Goal: Find specific page/section: Find specific page/section

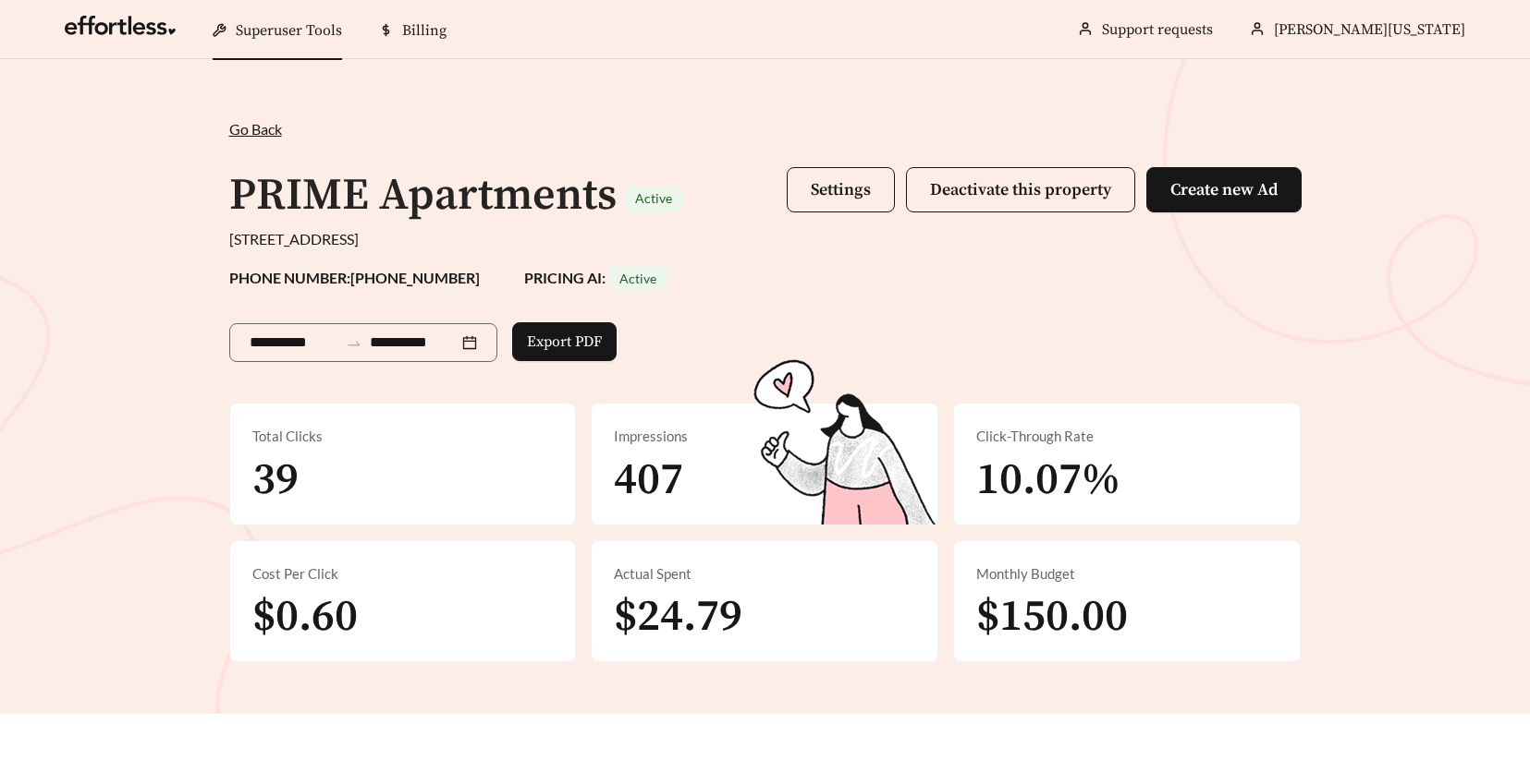
click at [241, 125] on span "Go Back" at bounding box center [255, 129] width 52 height 18
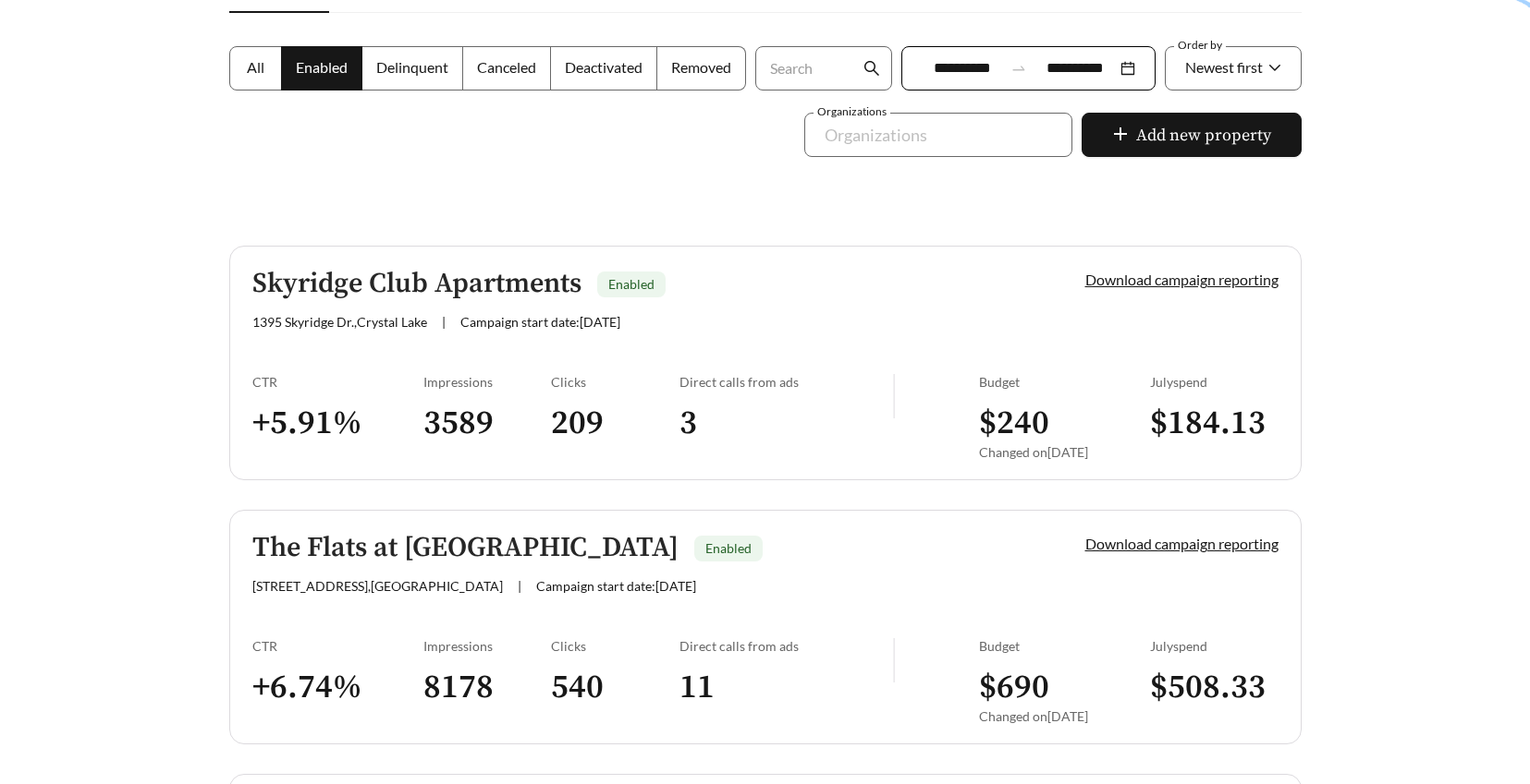
scroll to position [550, 0]
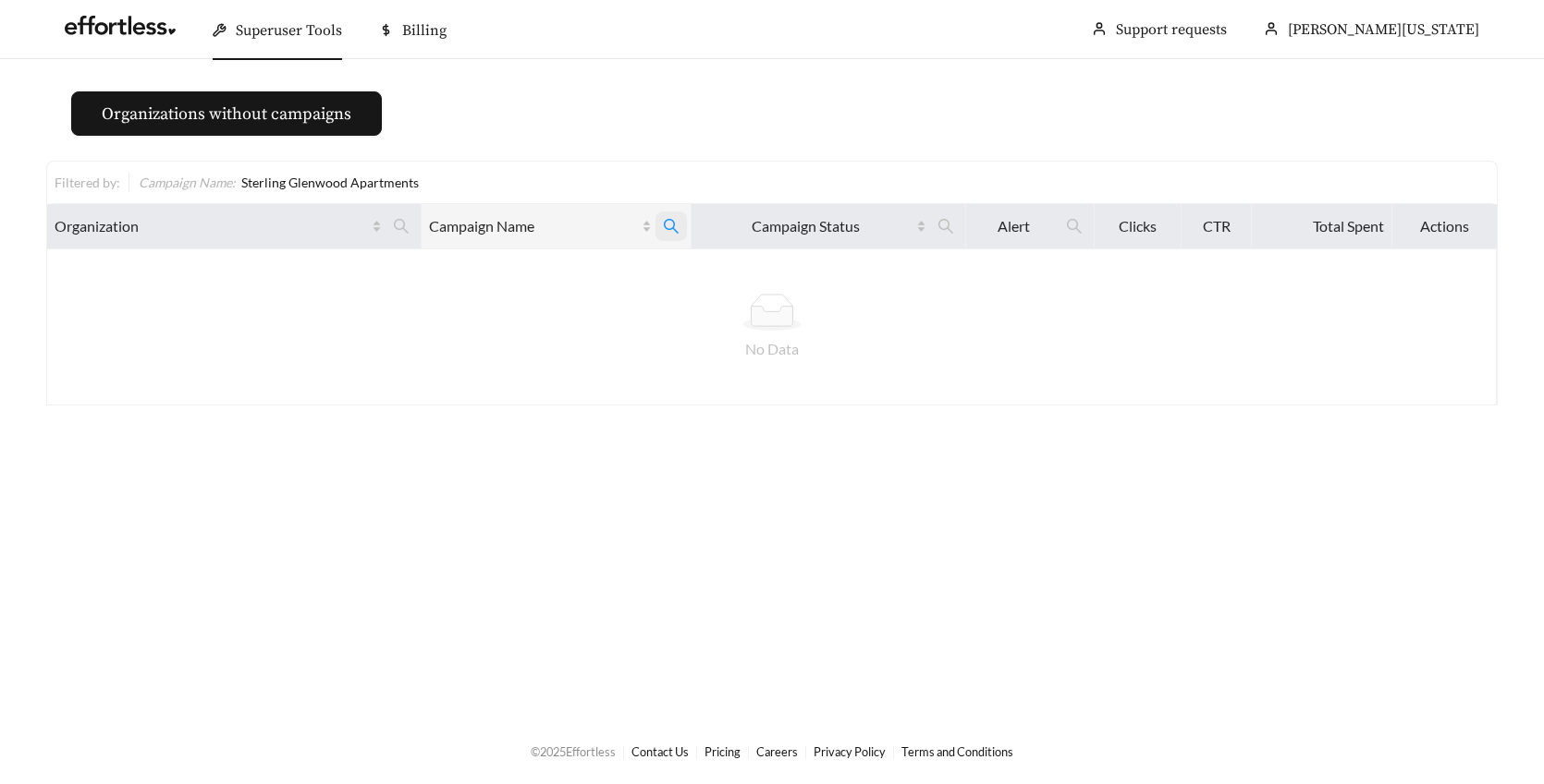
click at [664, 222] on icon "search" at bounding box center [671, 226] width 17 height 17
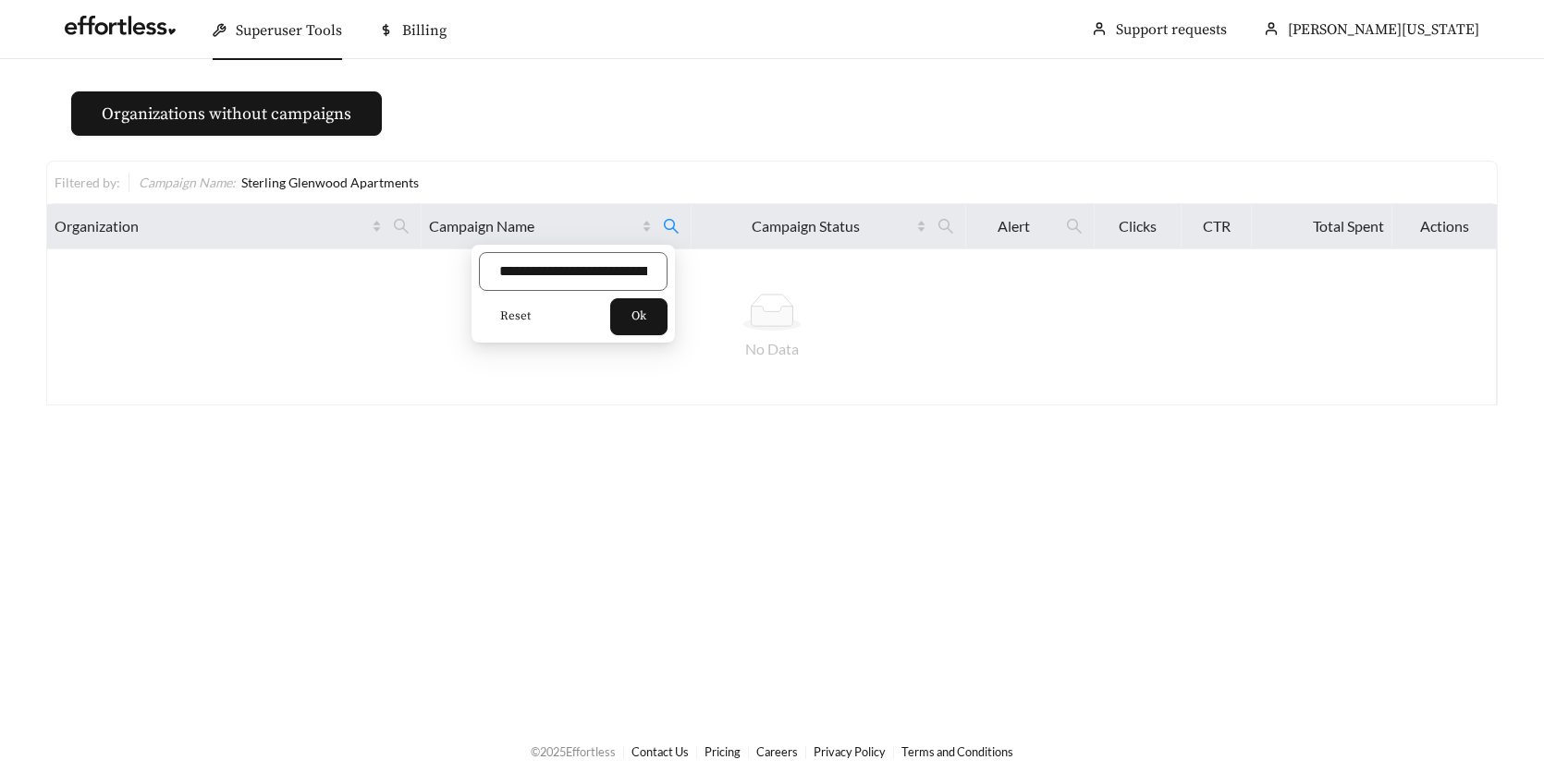
click at [511, 316] on span "Reset" at bounding box center [515, 317] width 31 height 19
paste input "**********"
type input "**********"
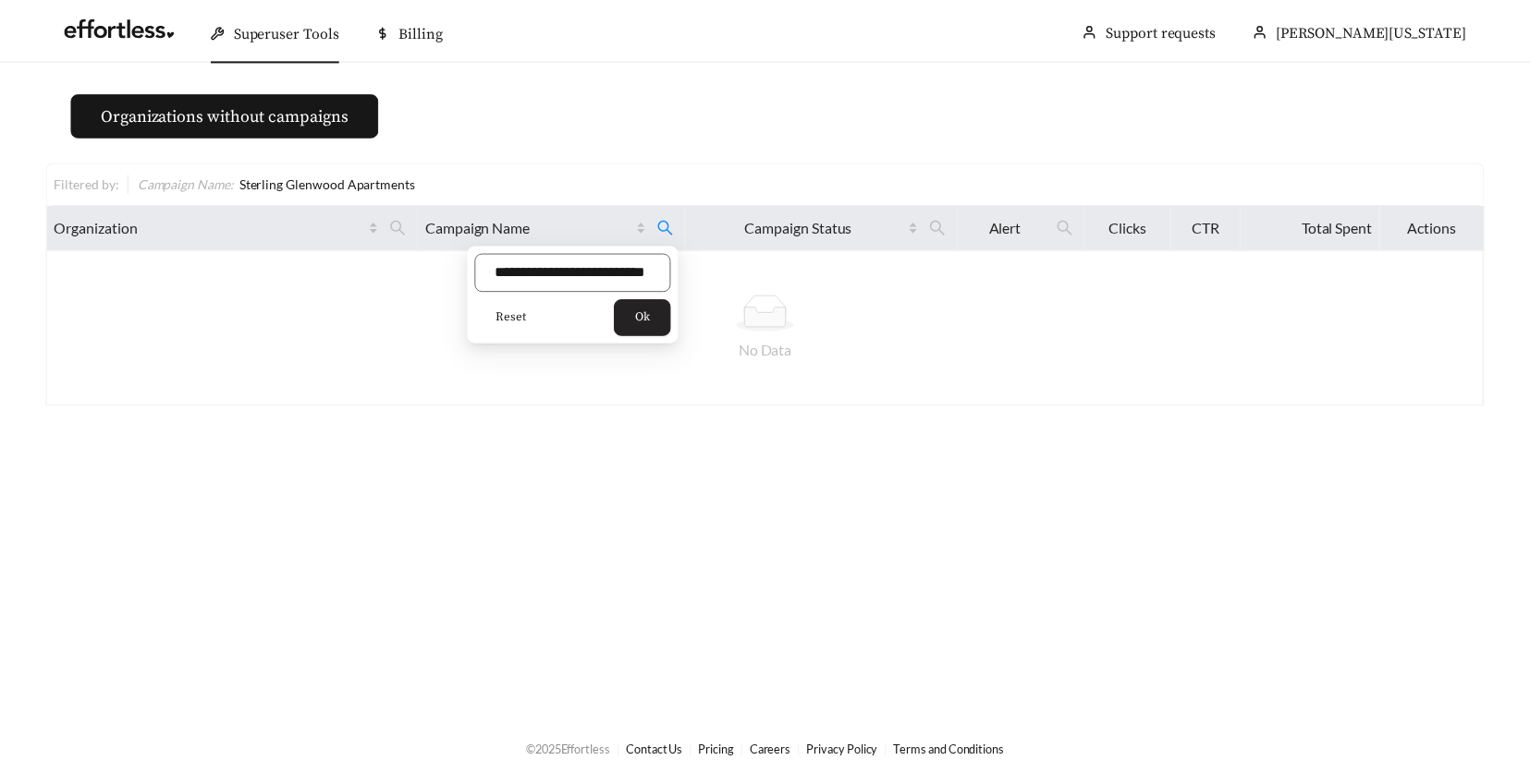
scroll to position [0, 0]
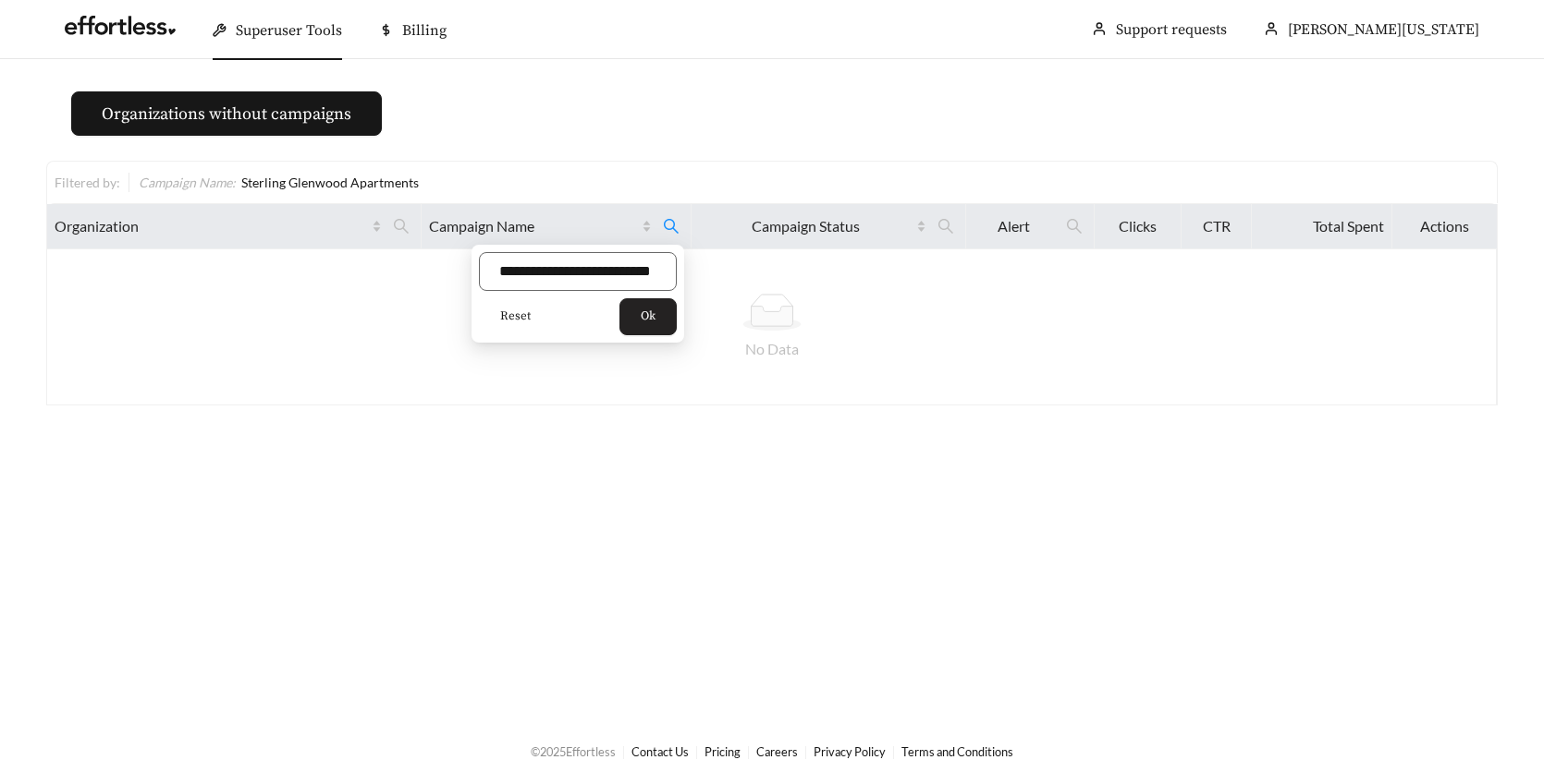
click at [650, 317] on span "Ok" at bounding box center [647, 317] width 15 height 19
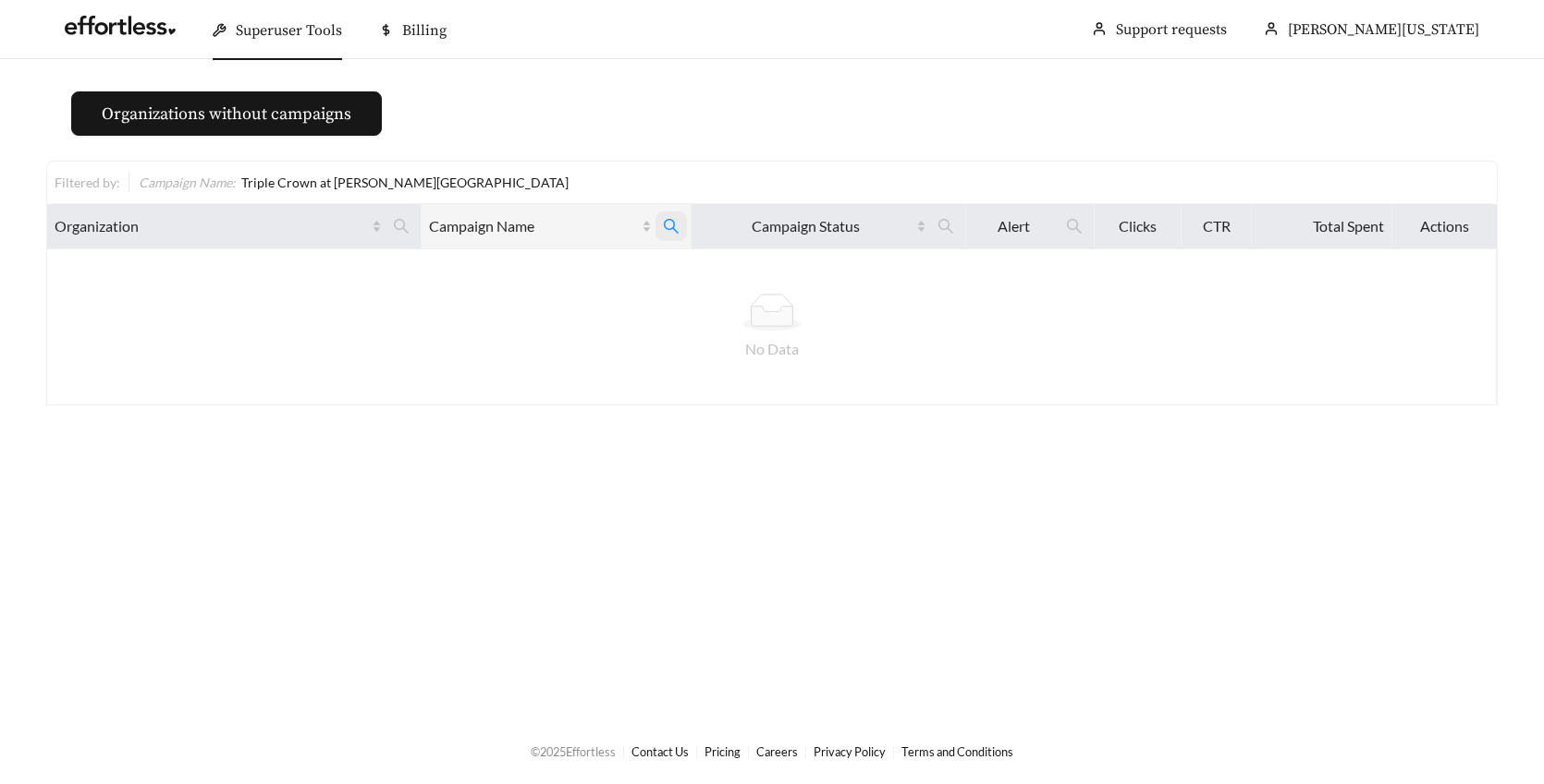
click at [664, 224] on icon "search" at bounding box center [671, 226] width 17 height 17
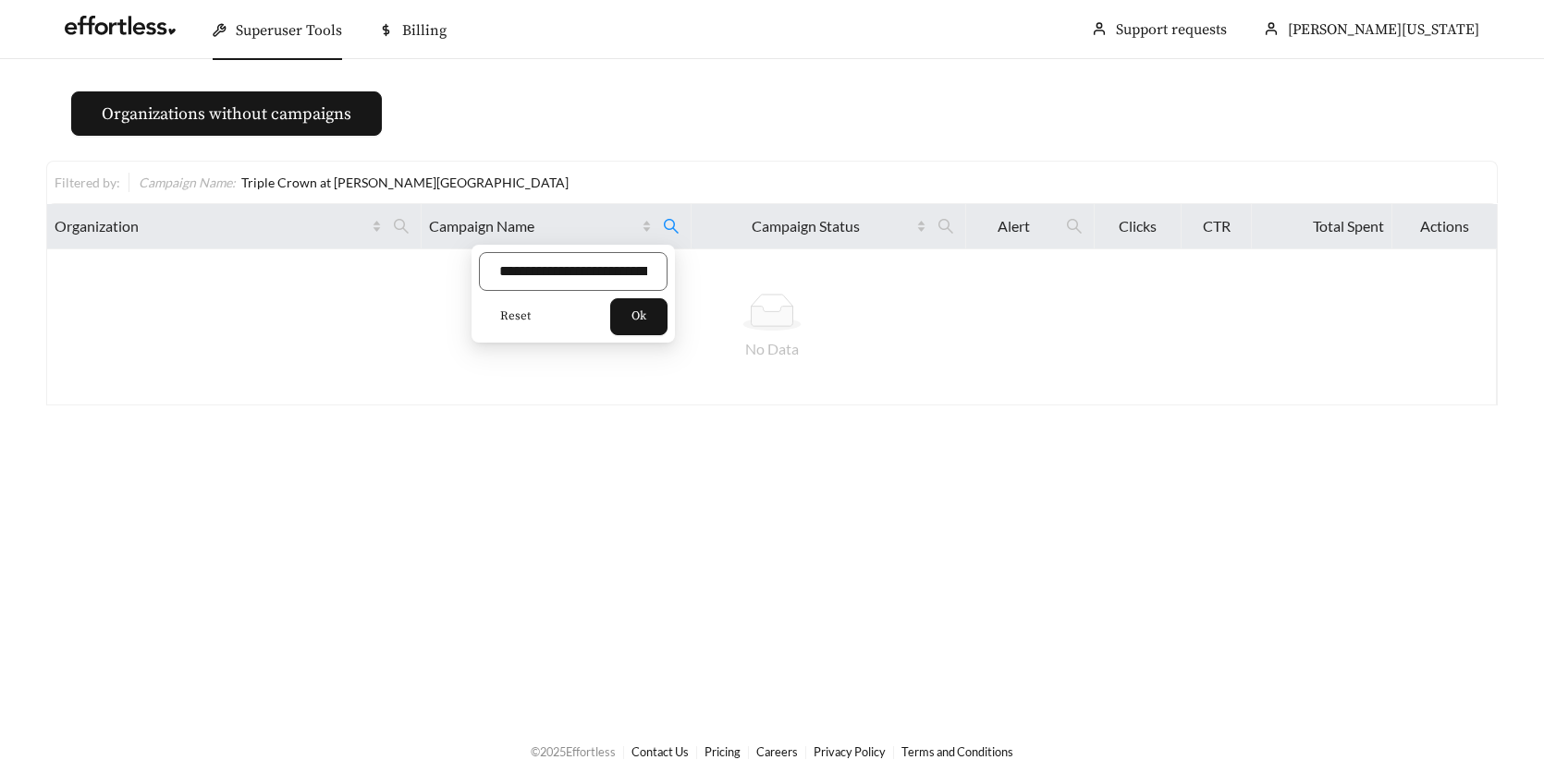
click at [518, 315] on span "Reset" at bounding box center [515, 317] width 31 height 19
click at [520, 275] on input "text" at bounding box center [573, 271] width 189 height 39
type input "**********"
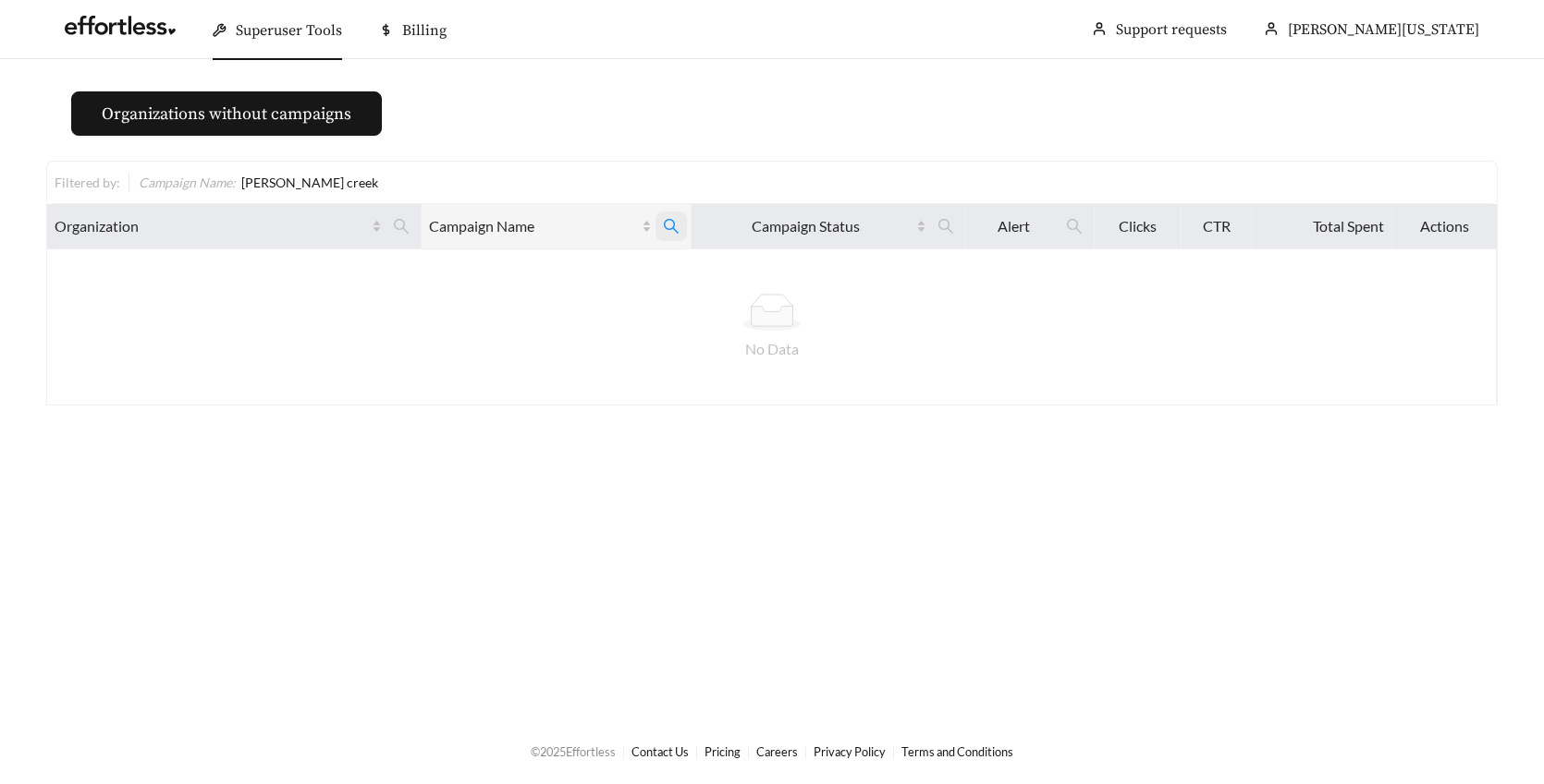
click at [665, 227] on icon "search" at bounding box center [671, 226] width 17 height 17
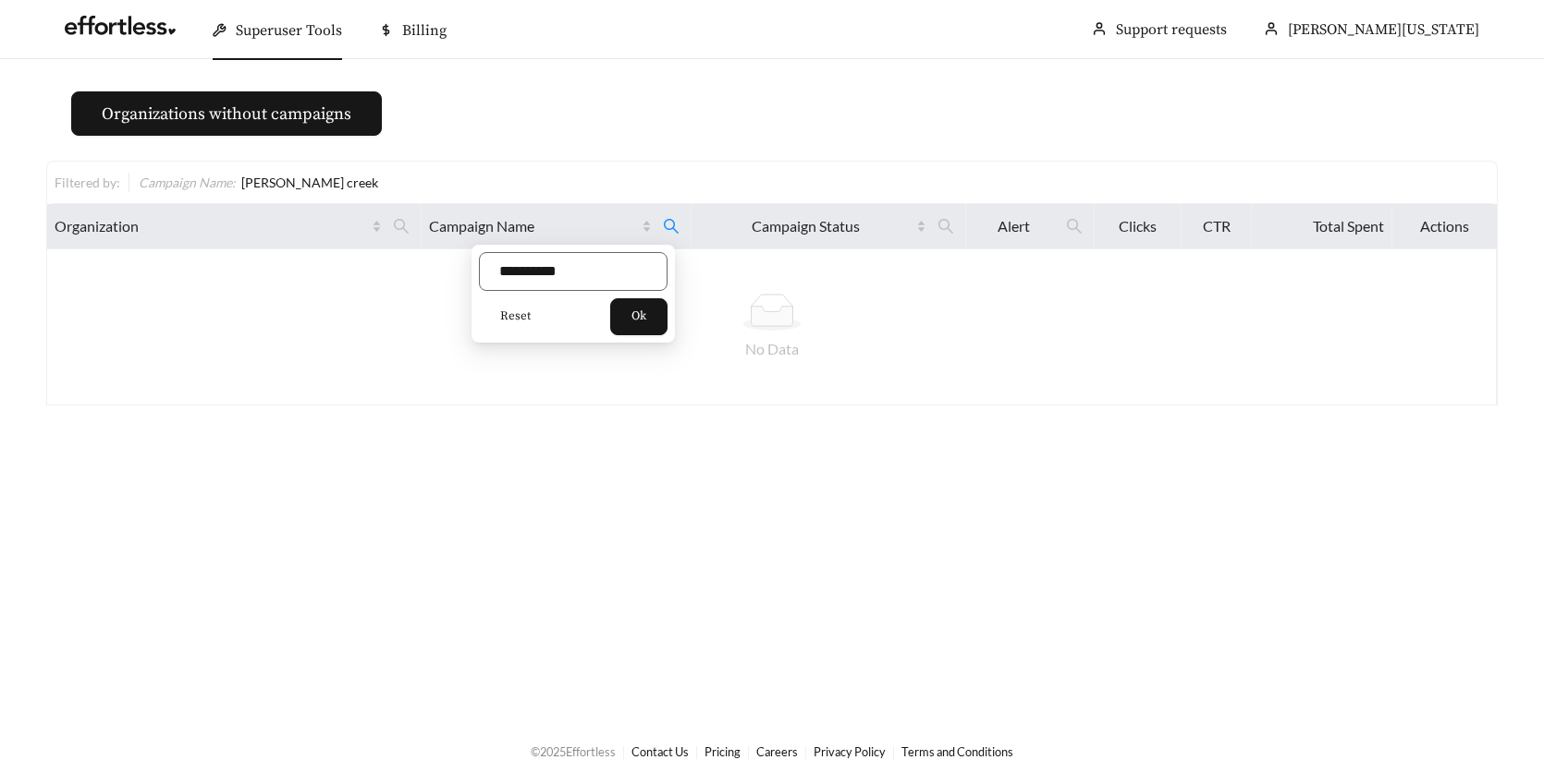
click at [506, 310] on span "Reset" at bounding box center [515, 317] width 31 height 19
click at [657, 318] on button "Ok" at bounding box center [639, 316] width 57 height 37
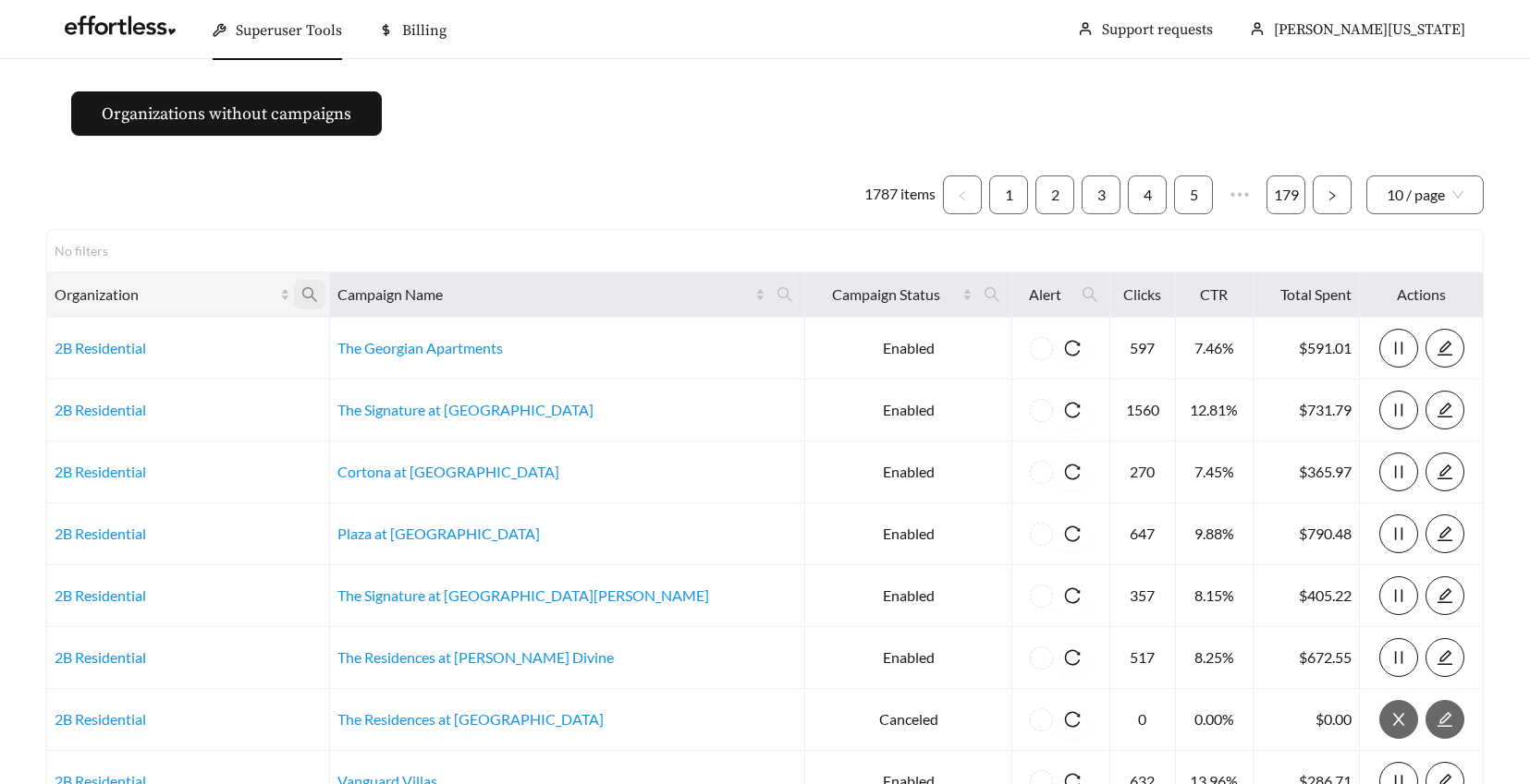
click at [318, 293] on icon "search" at bounding box center [309, 294] width 17 height 17
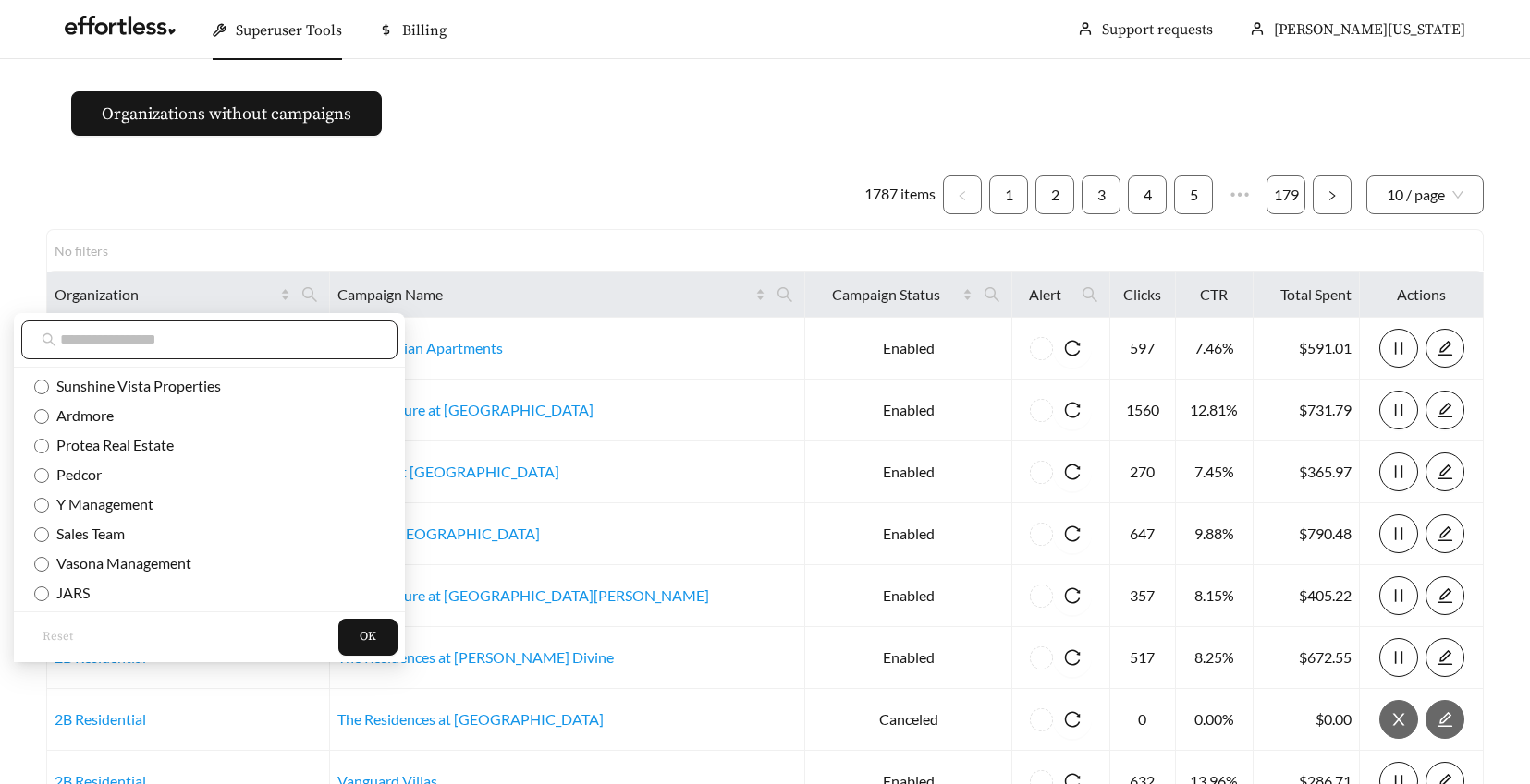
click at [154, 335] on input "text" at bounding box center [218, 340] width 317 height 22
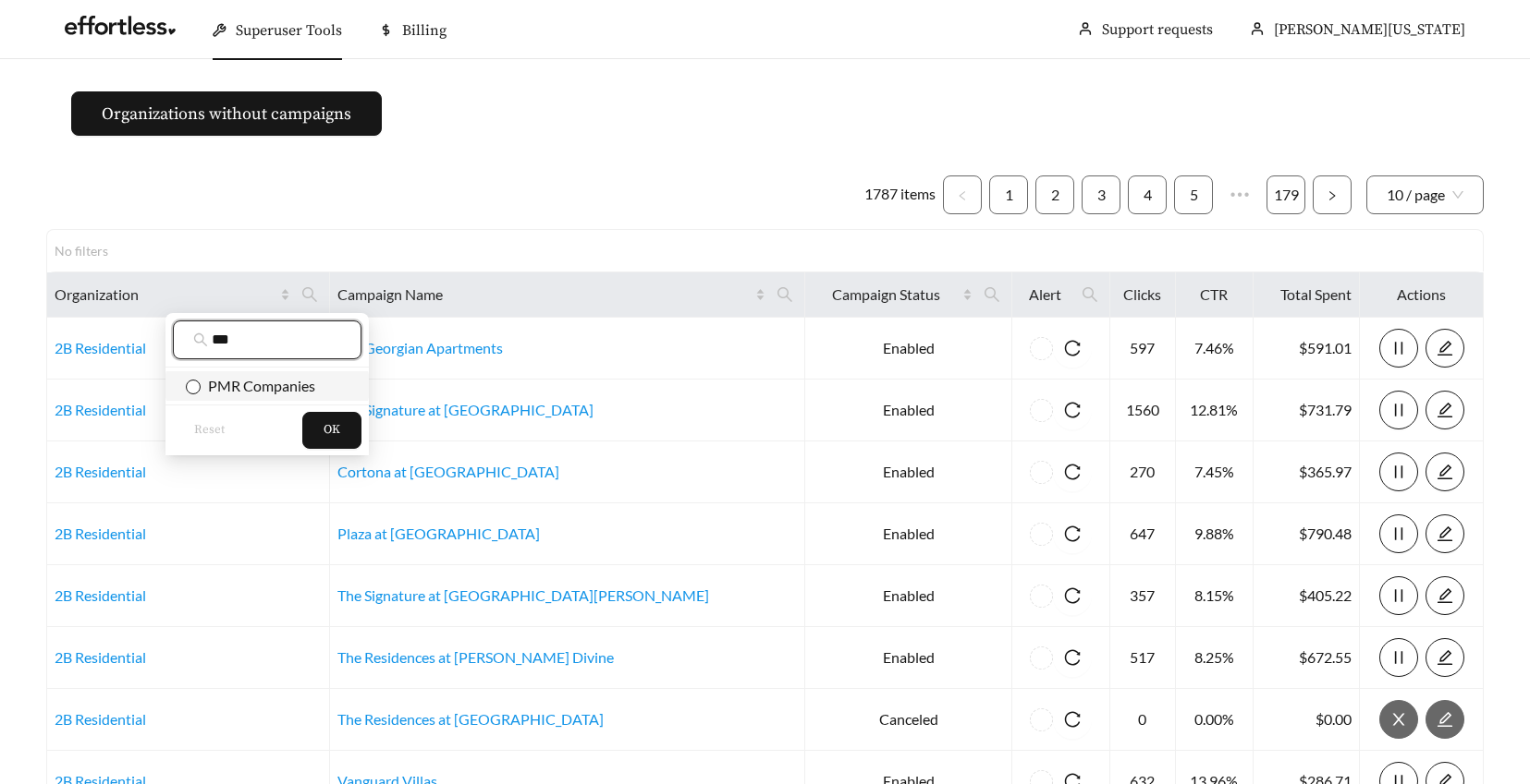
type input "***"
click at [324, 425] on span "OK" at bounding box center [332, 431] width 17 height 19
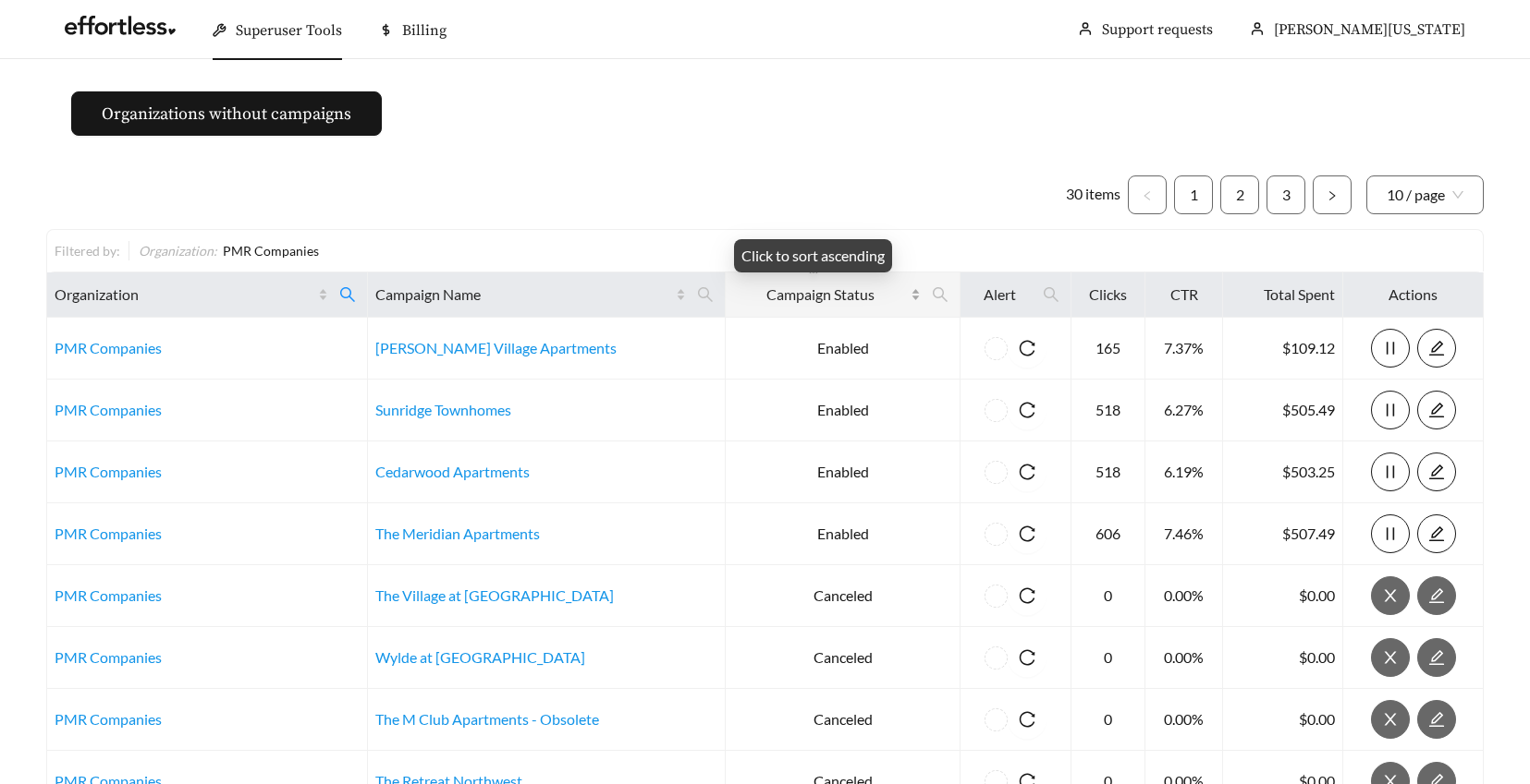
click at [903, 296] on div "Campaign Status" at bounding box center [827, 294] width 188 height 22
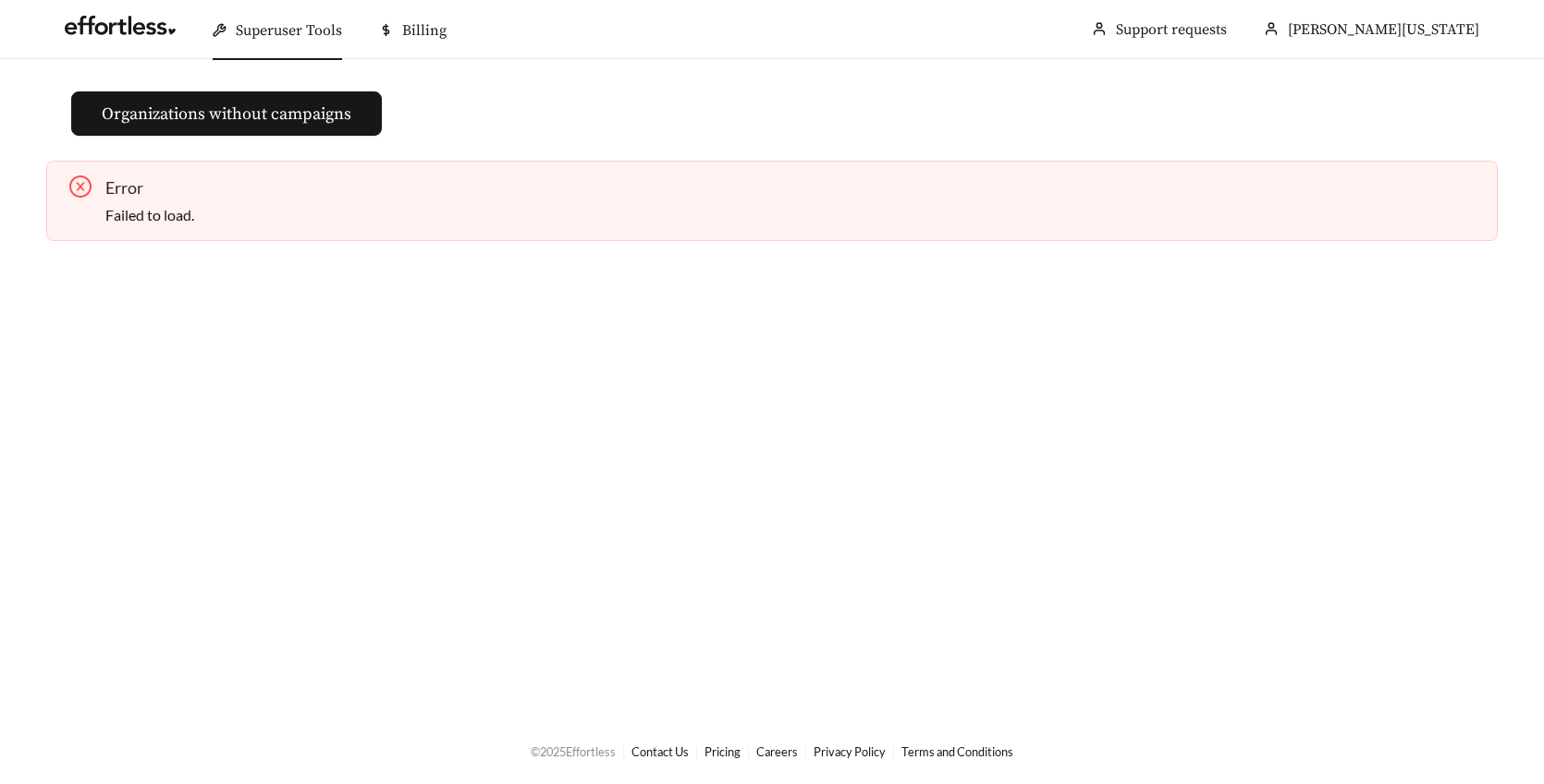
click at [78, 187] on icon "close-circle" at bounding box center [80, 187] width 22 height 22
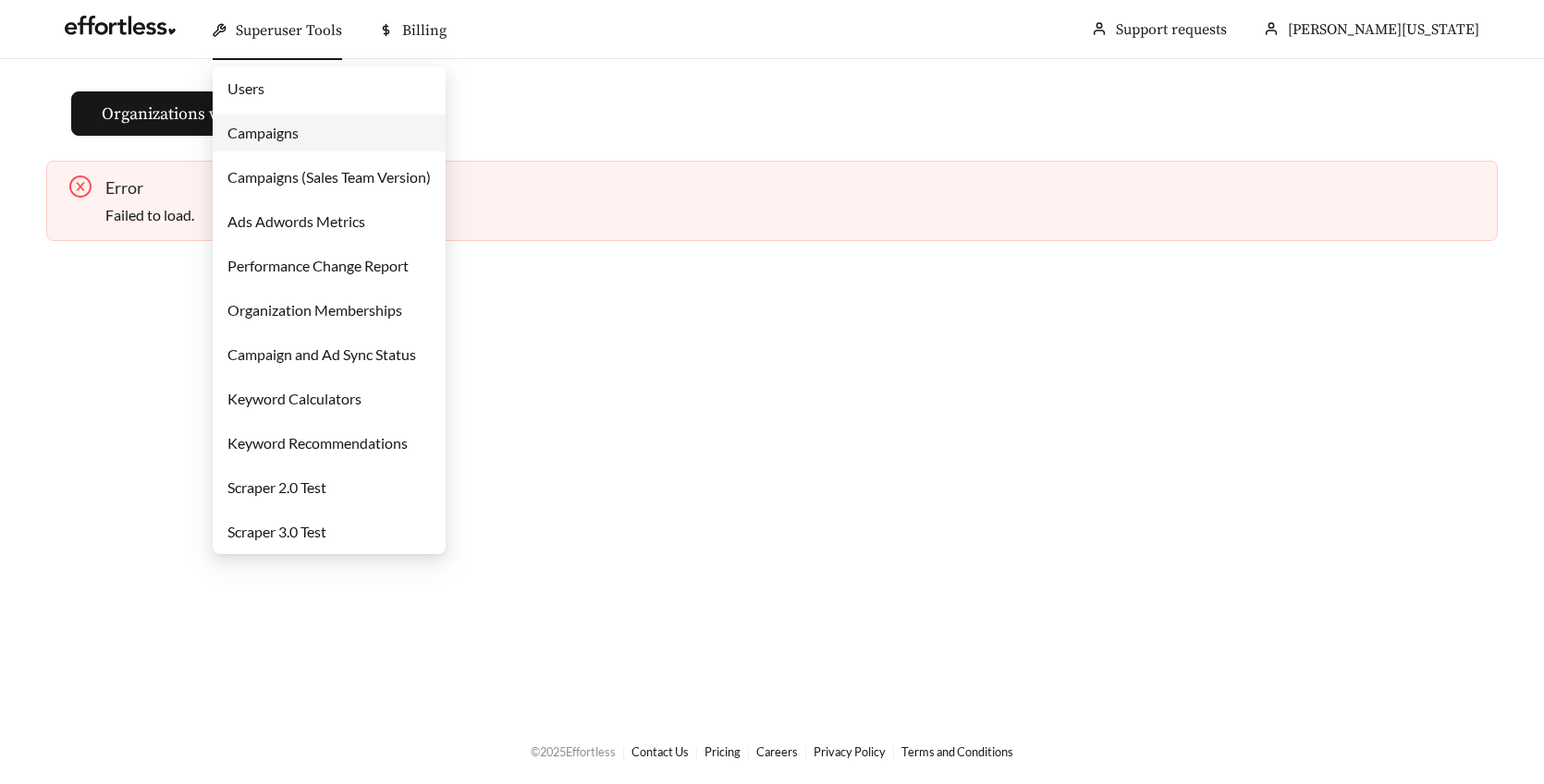
click at [283, 134] on link "Campaigns" at bounding box center [263, 132] width 71 height 18
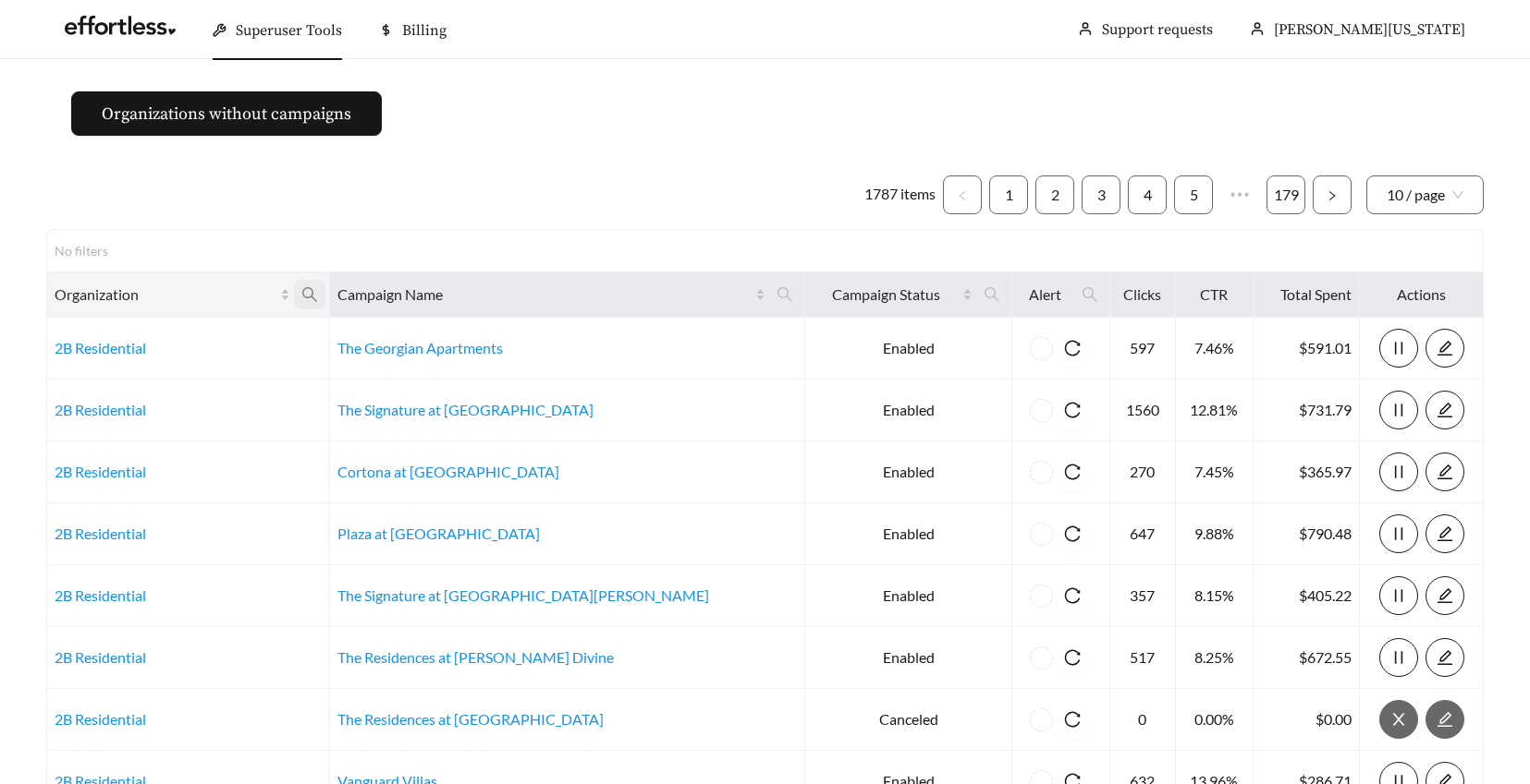
click at [318, 293] on icon "search" at bounding box center [309, 294] width 17 height 17
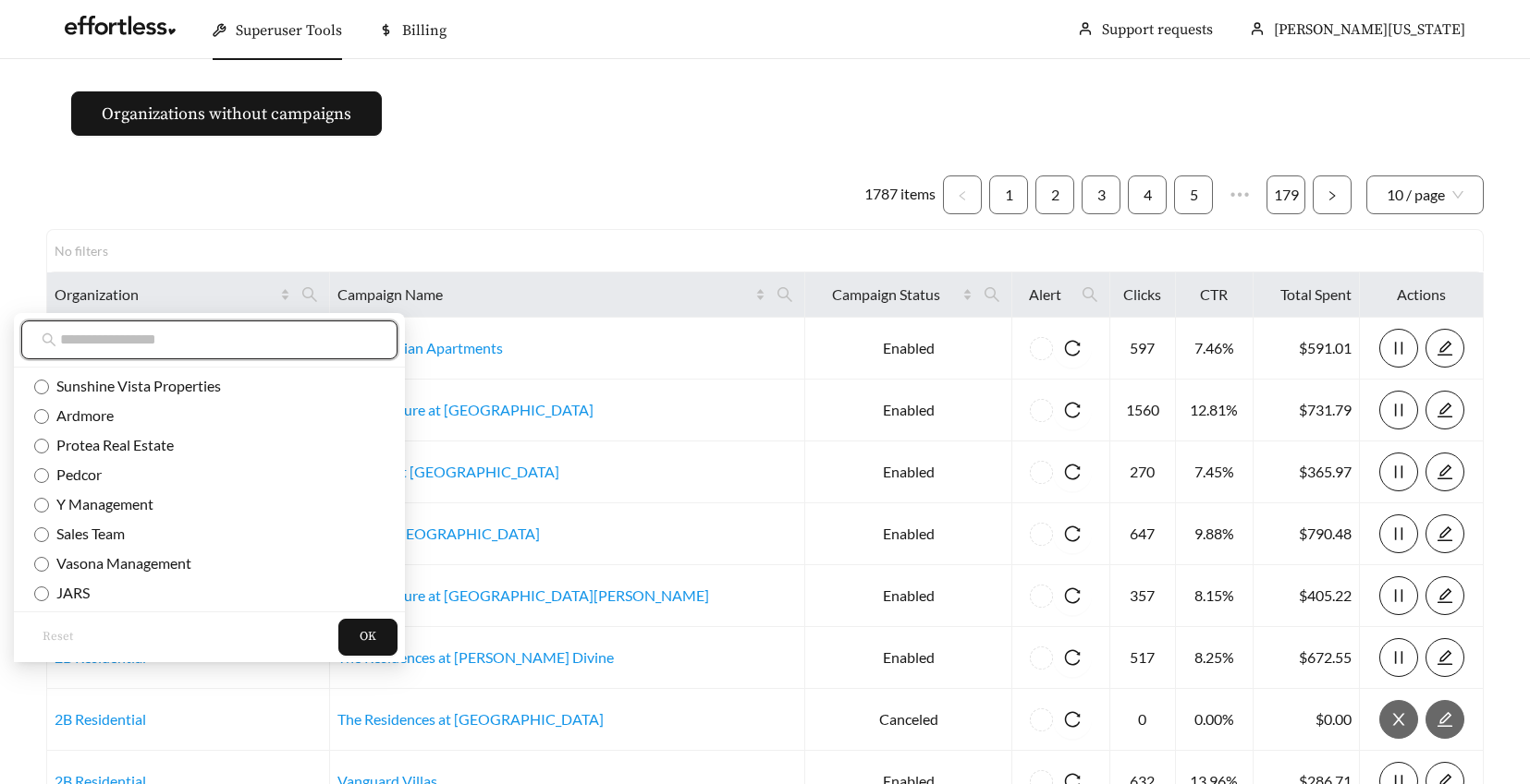
click at [241, 344] on input "text" at bounding box center [218, 340] width 317 height 22
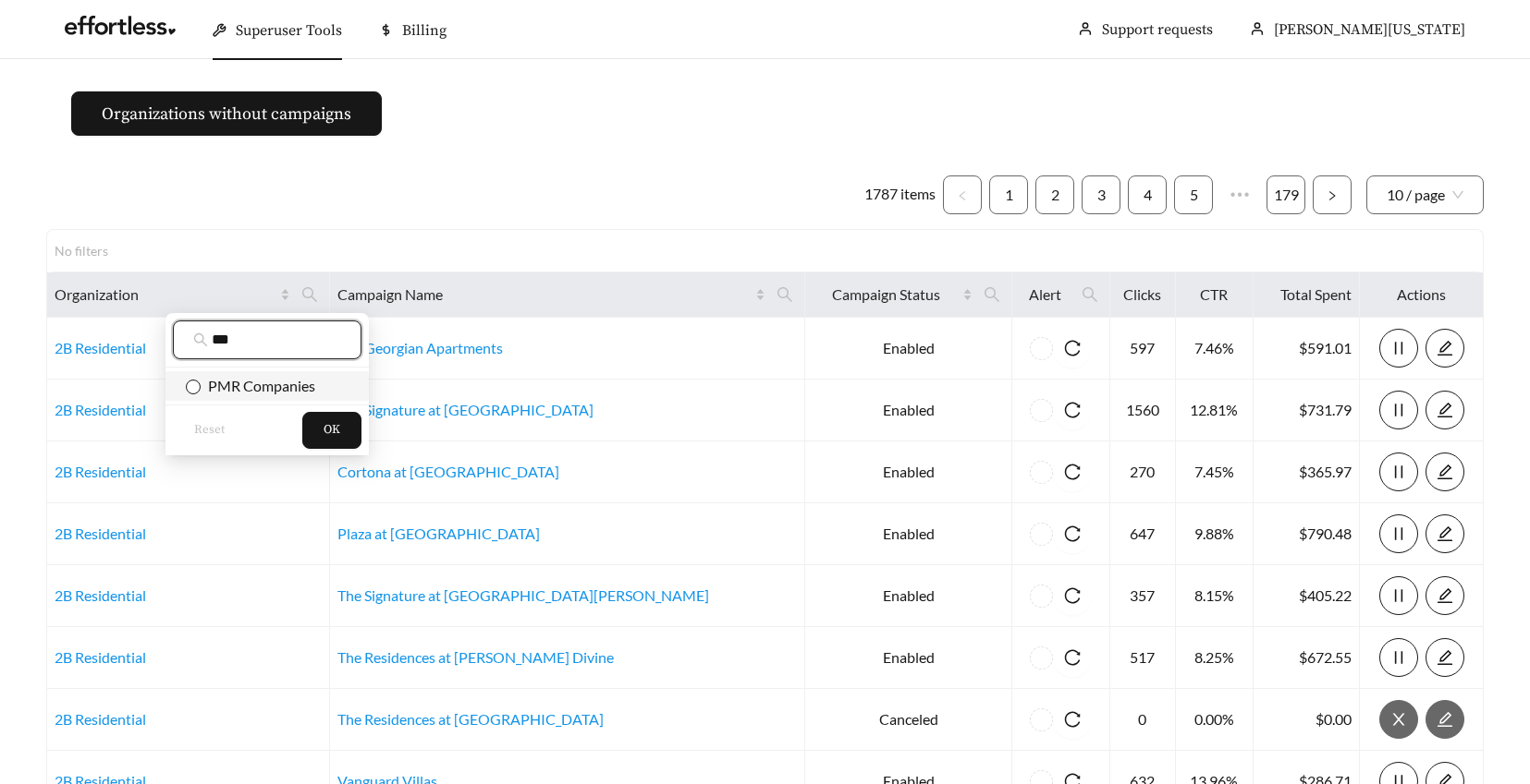
type input "***"
click at [340, 434] on button "OK" at bounding box center [332, 430] width 59 height 37
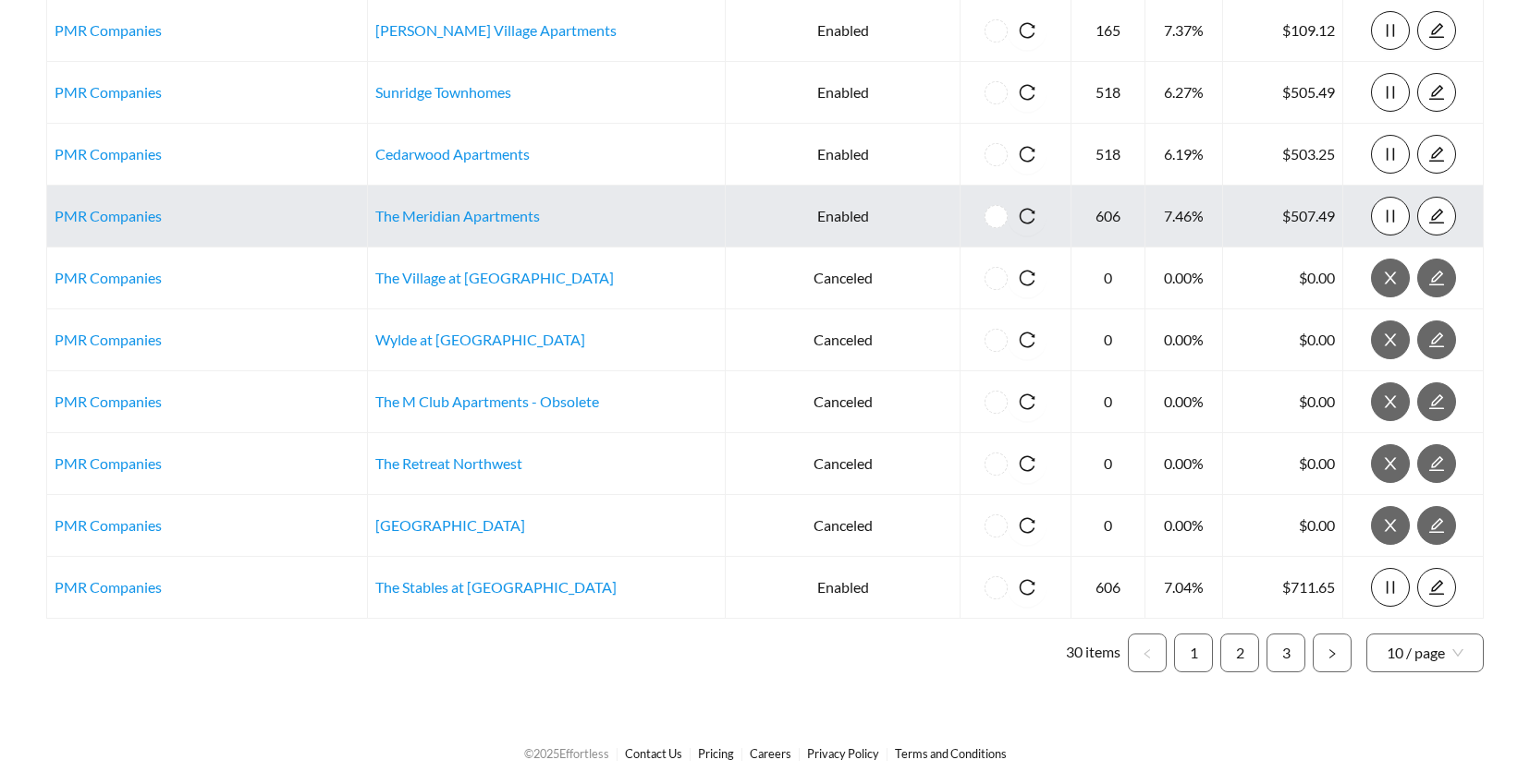
scroll to position [320, 0]
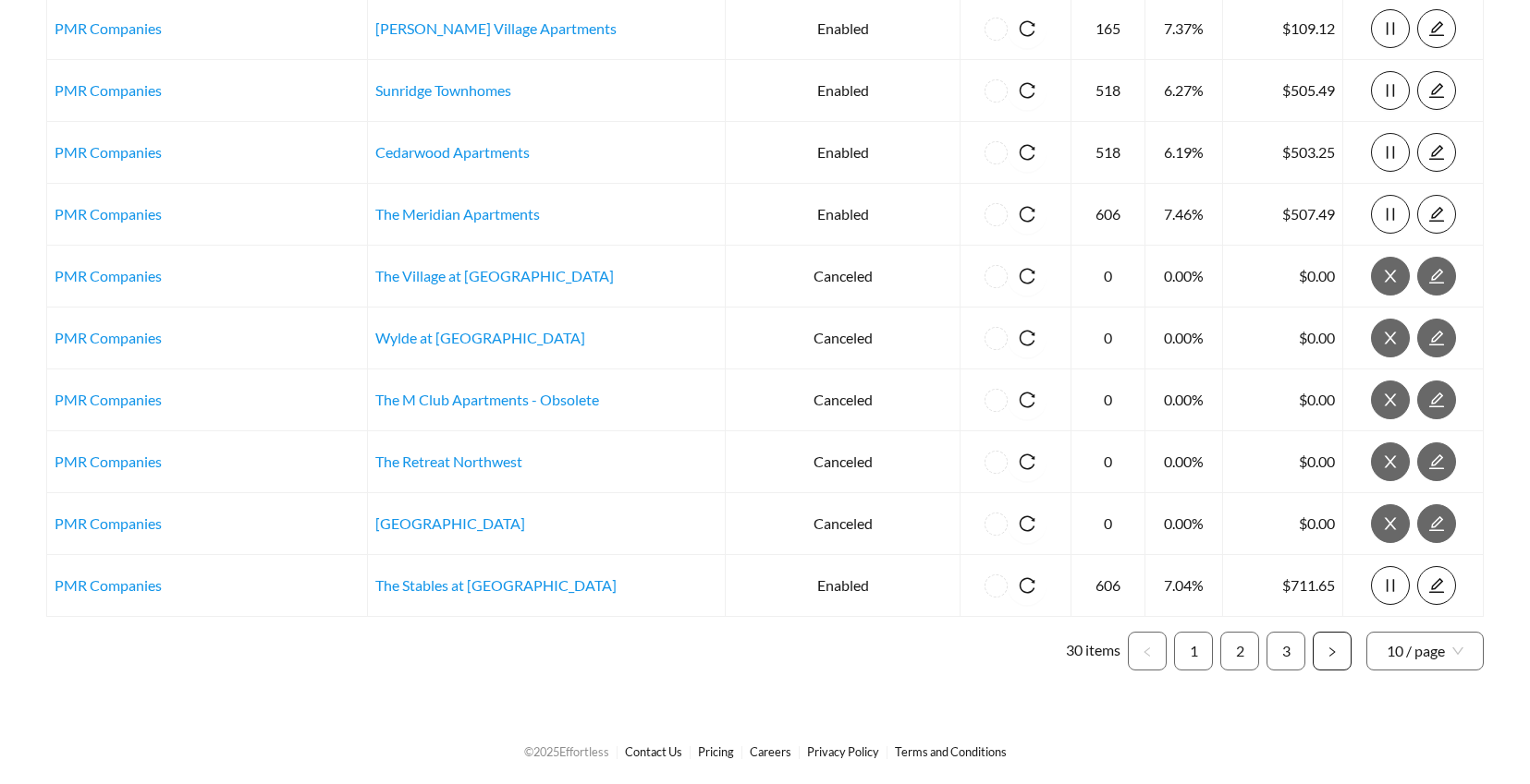
click at [1329, 654] on icon "right" at bounding box center [1331, 652] width 11 height 11
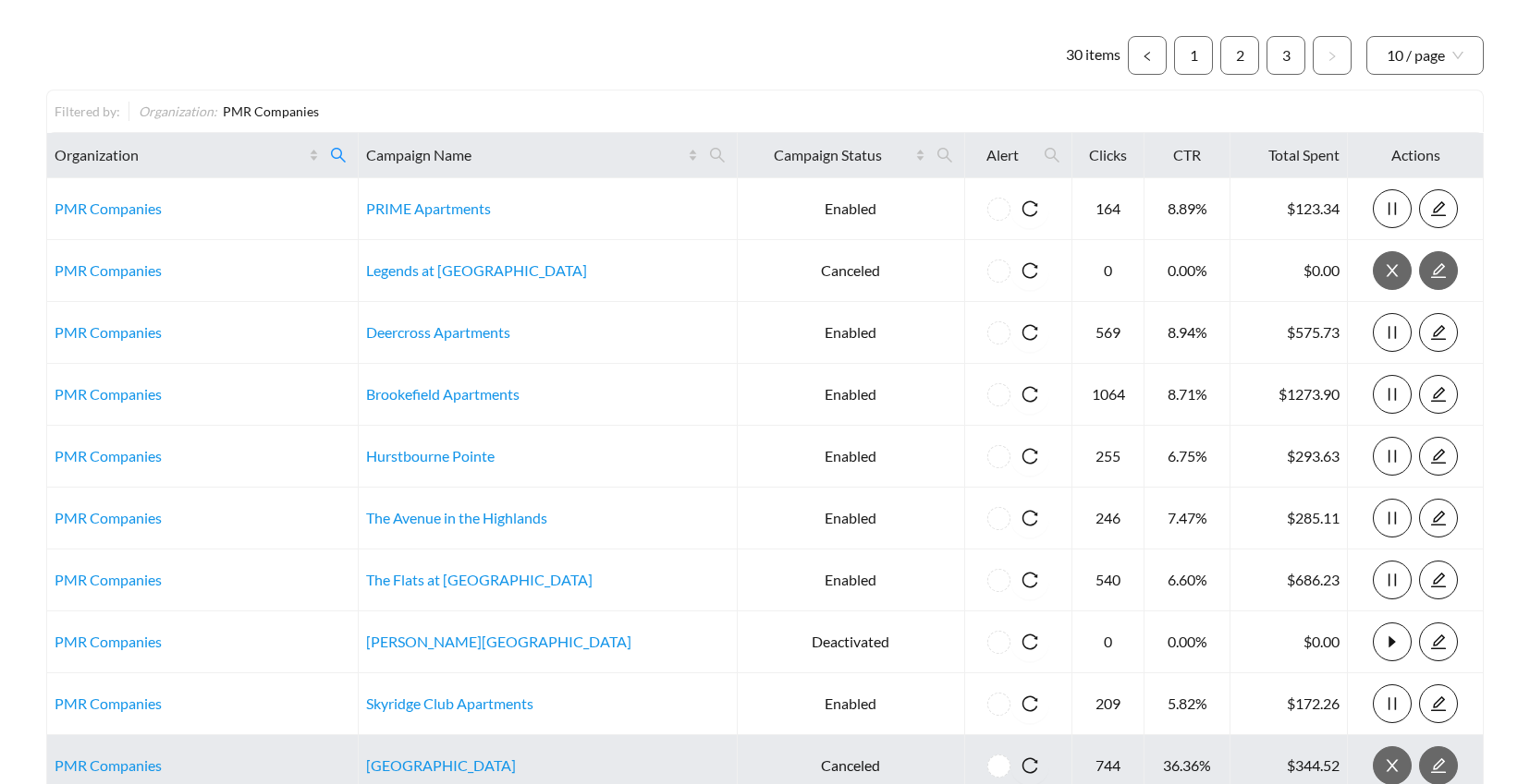
scroll to position [136, 0]
